Goal: Complete application form

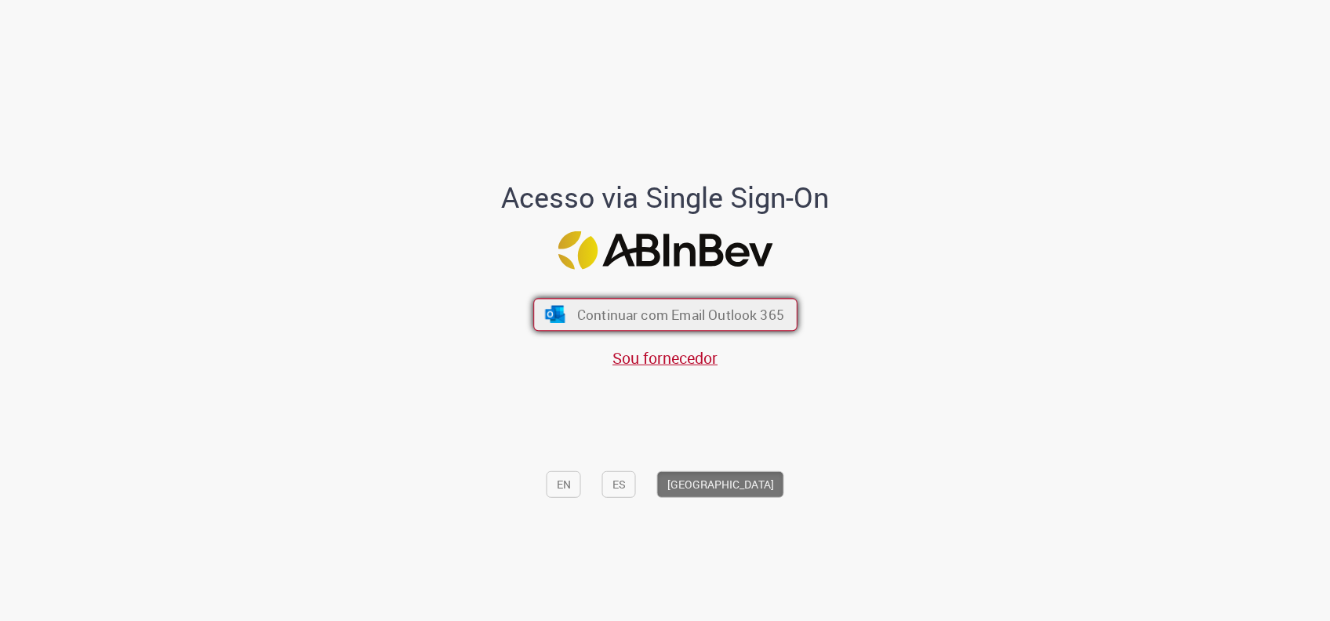
click at [669, 318] on span "Continuar com Email Outlook 365" at bounding box center [679, 315] width 207 height 18
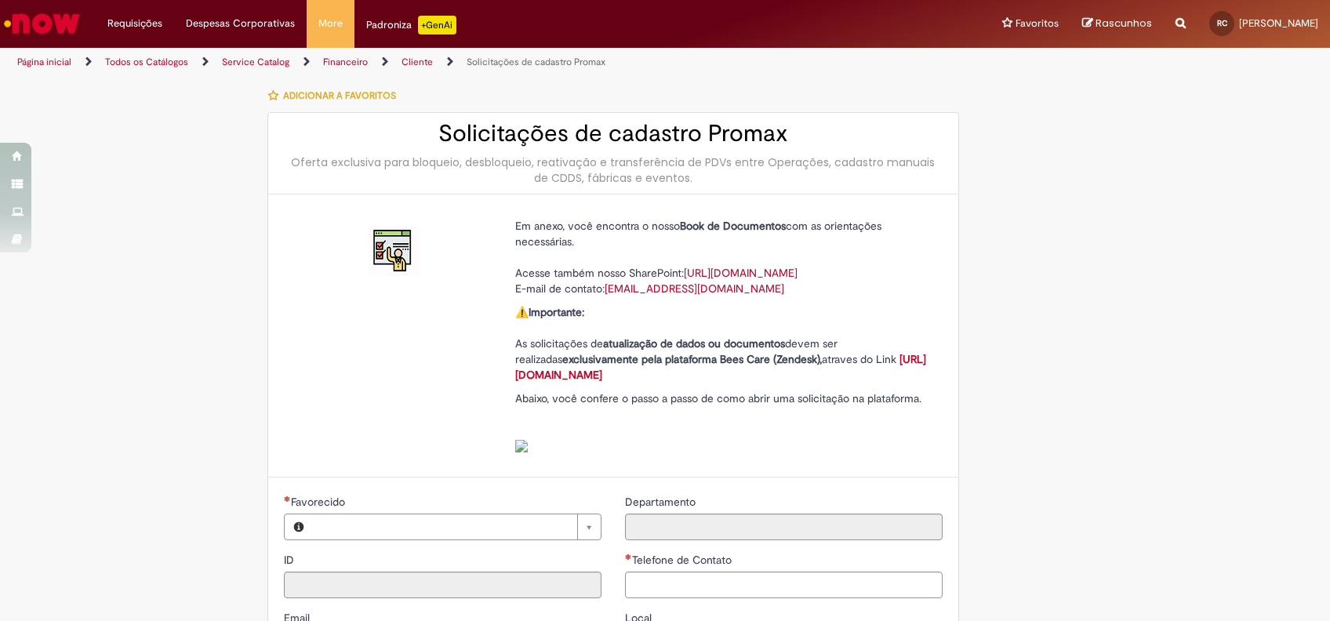
type input "**********"
